Goal: Transaction & Acquisition: Download file/media

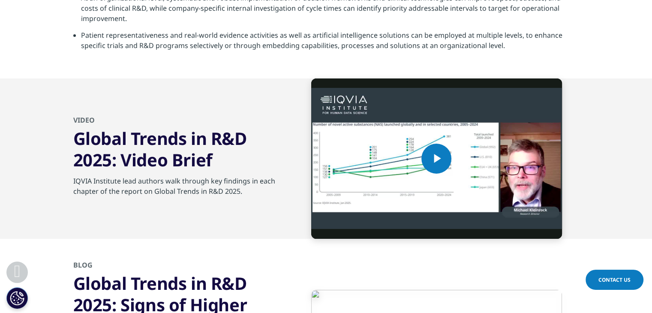
scroll to position [3084, 0]
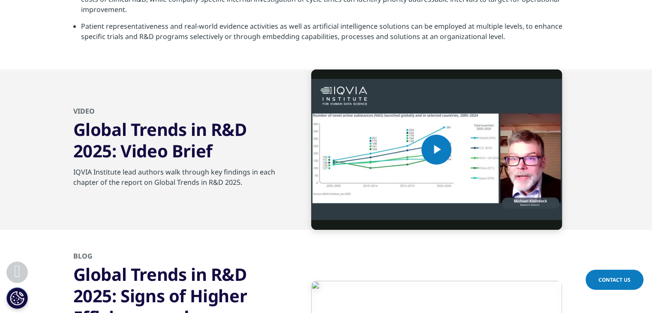
click at [183, 140] on h3 "Global Trends in R&D 2025: Video Brief" at bounding box center [177, 140] width 208 height 43
click at [355, 149] on img "Video Player" at bounding box center [436, 149] width 251 height 160
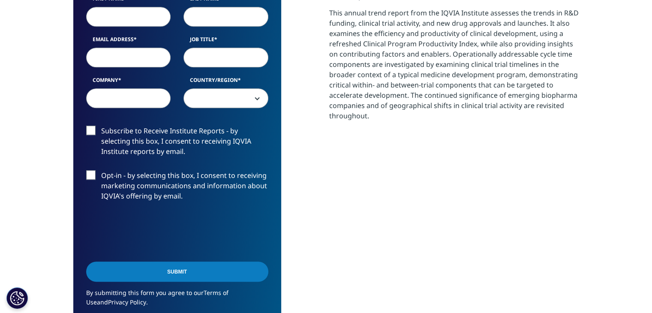
scroll to position [0, 0]
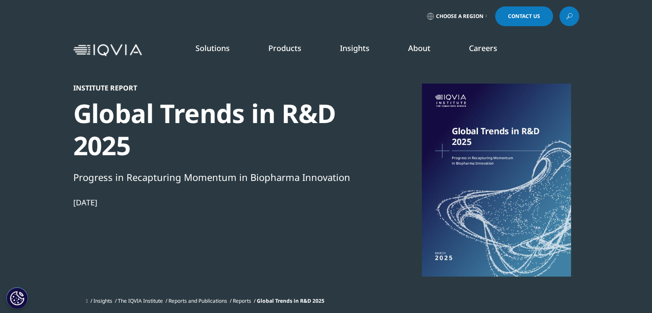
click at [174, 155] on link "SEE LATEST REPORTS" at bounding box center [216, 156] width 127 height 7
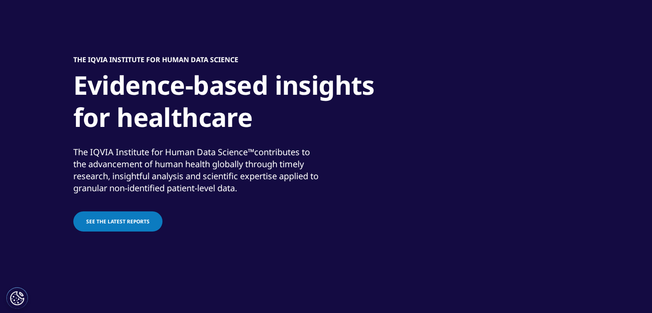
scroll to position [71, 0]
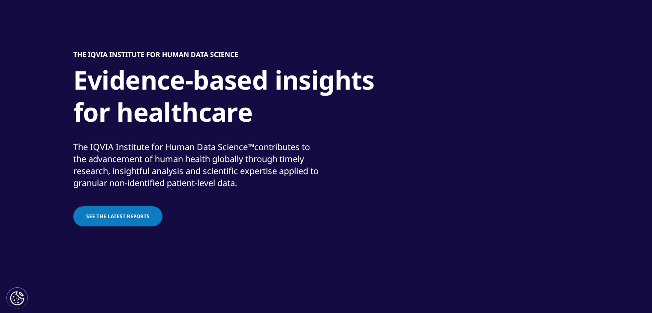
drag, startPoint x: 658, startPoint y: 19, endPoint x: 658, endPoint y: 24, distance: 5.1
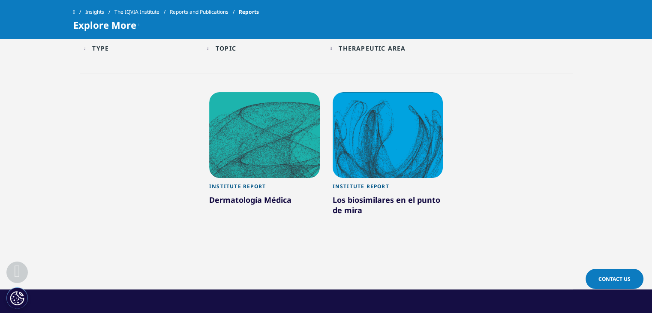
scroll to position [420, 0]
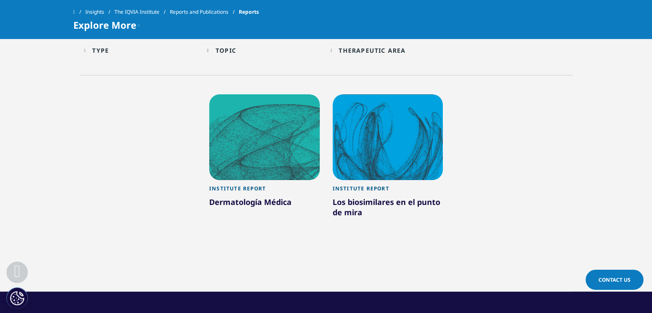
drag, startPoint x: 658, startPoint y: 124, endPoint x: 379, endPoint y: 232, distance: 299.5
click at [379, 232] on div at bounding box center [388, 230] width 111 height 19
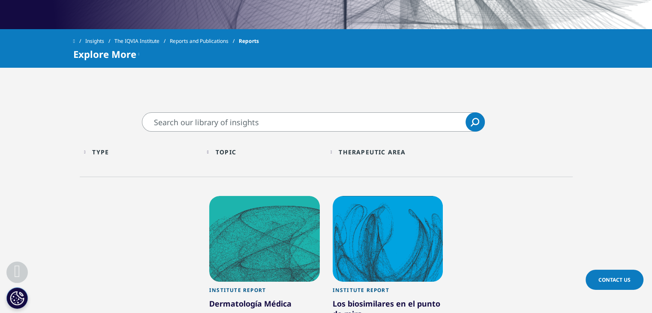
scroll to position [323, 0]
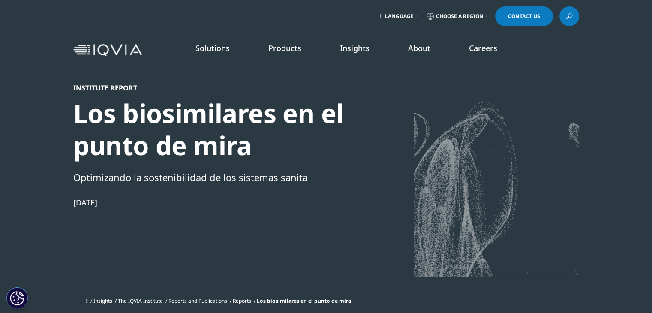
click at [569, 15] on icon at bounding box center [569, 16] width 7 height 11
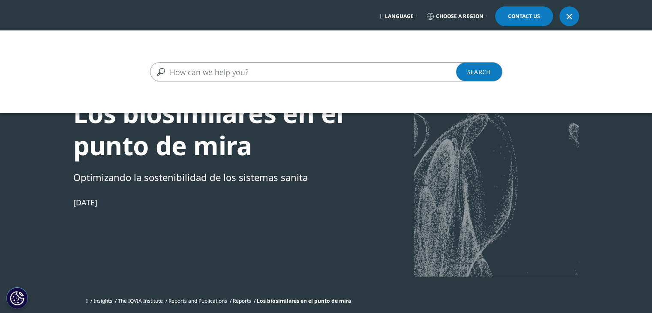
click at [446, 19] on span "Choose a Region" at bounding box center [460, 16] width 48 height 7
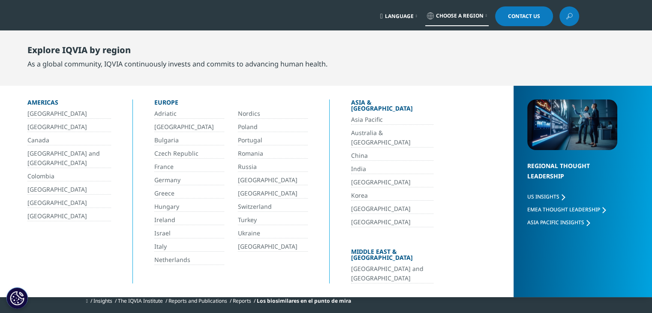
click at [49, 114] on link "[GEOGRAPHIC_DATA]" at bounding box center [69, 114] width 84 height 10
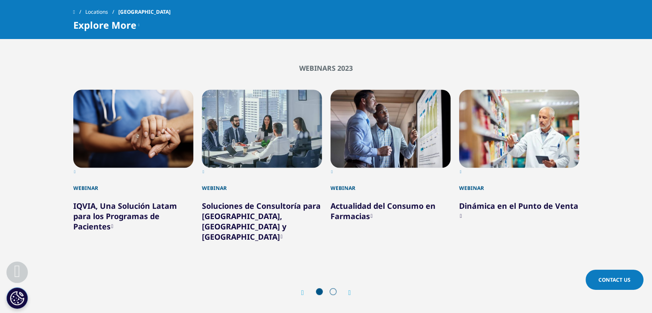
scroll to position [487, 0]
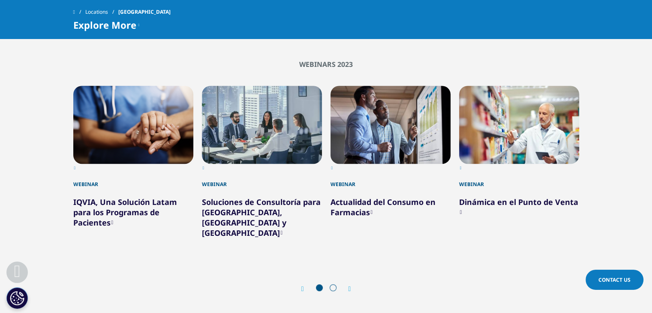
click at [138, 197] on link "IQVIA, Una Solución Latam para los Programas de Pacientes" at bounding box center [125, 212] width 104 height 31
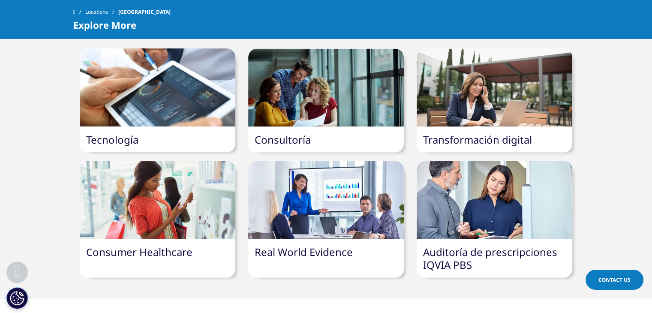
scroll to position [1528, 0]
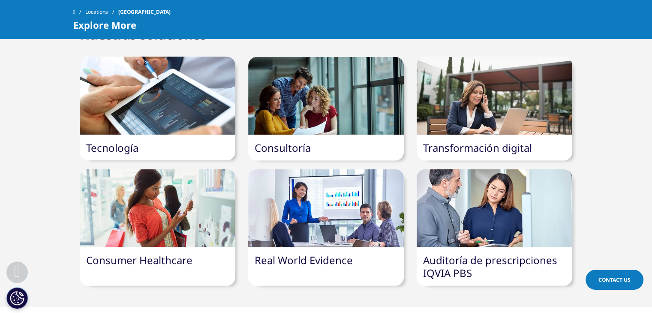
drag, startPoint x: 326, startPoint y: 224, endPoint x: 322, endPoint y: 214, distance: 11.0
click at [322, 247] on div "Real World Evidence" at bounding box center [326, 260] width 156 height 26
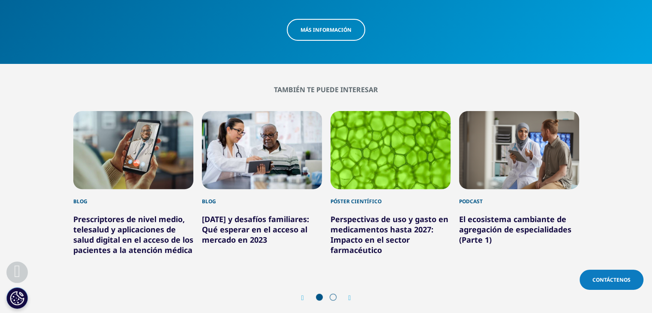
scroll to position [3509, 0]
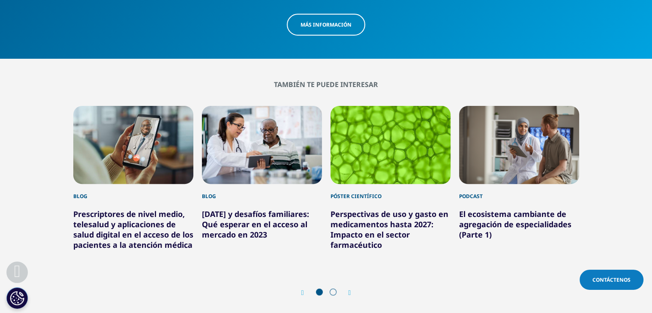
click at [364, 212] on font "Perspectivas de uso y gasto en medicamentos hasta 2027: Impacto en el sector fa…" at bounding box center [390, 229] width 118 height 41
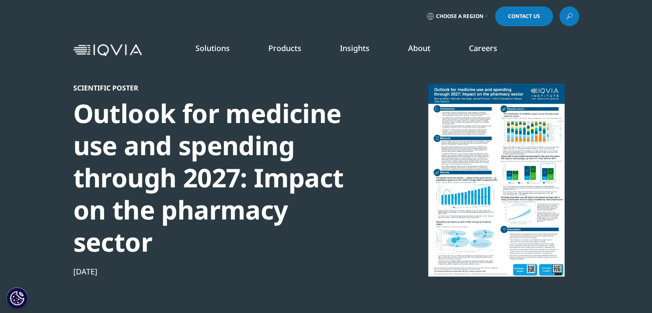
scroll to position [78, 506]
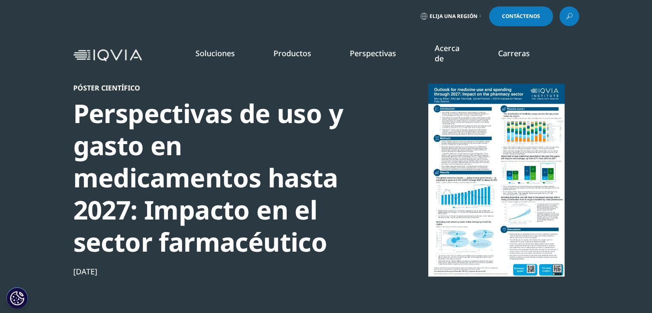
click at [516, 151] on div at bounding box center [496, 180] width 165 height 193
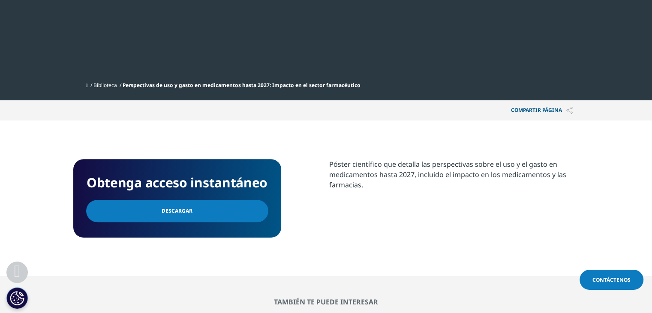
scroll to position [287, 0]
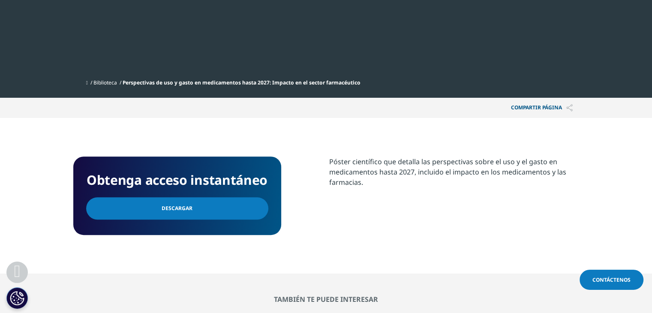
click at [212, 209] on link "Descargar" at bounding box center [177, 208] width 182 height 22
